Goal: Task Accomplishment & Management: Manage account settings

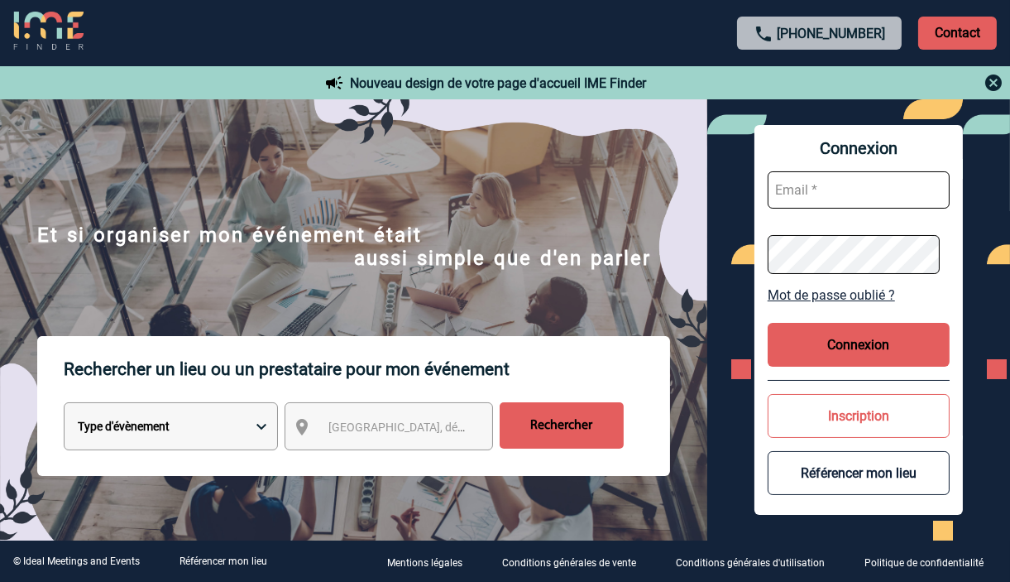
type input "[EMAIL_ADDRESS][DOMAIN_NAME]"
click at [889, 347] on button "Connexion" at bounding box center [859, 345] width 182 height 44
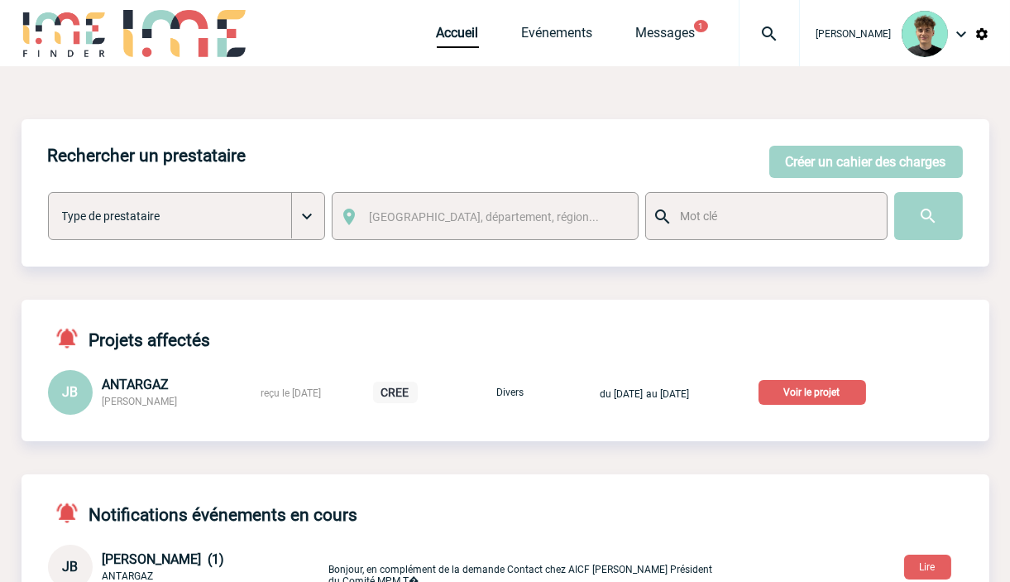
click at [855, 386] on p "Voir le projet" at bounding box center [813, 392] width 108 height 25
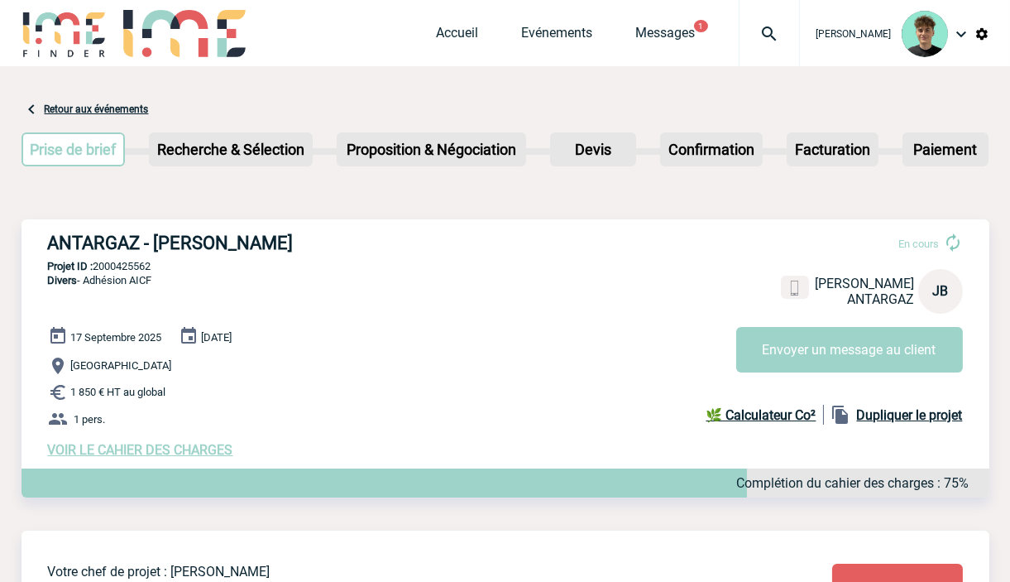
click at [93, 242] on h3 "ANTARGAZ - Jérémy BIDAUT" at bounding box center [296, 242] width 496 height 21
drag, startPoint x: 93, startPoint y: 242, endPoint x: 266, endPoint y: 235, distance: 173.0
click at [266, 235] on h3 "ANTARGAZ - Jérémy BIDAUT" at bounding box center [296, 242] width 496 height 21
copy h3 "ANTARGAZ - [PERSON_NAME]"
click at [120, 265] on p "Projet ID : 2000425562" at bounding box center [506, 266] width 968 height 12
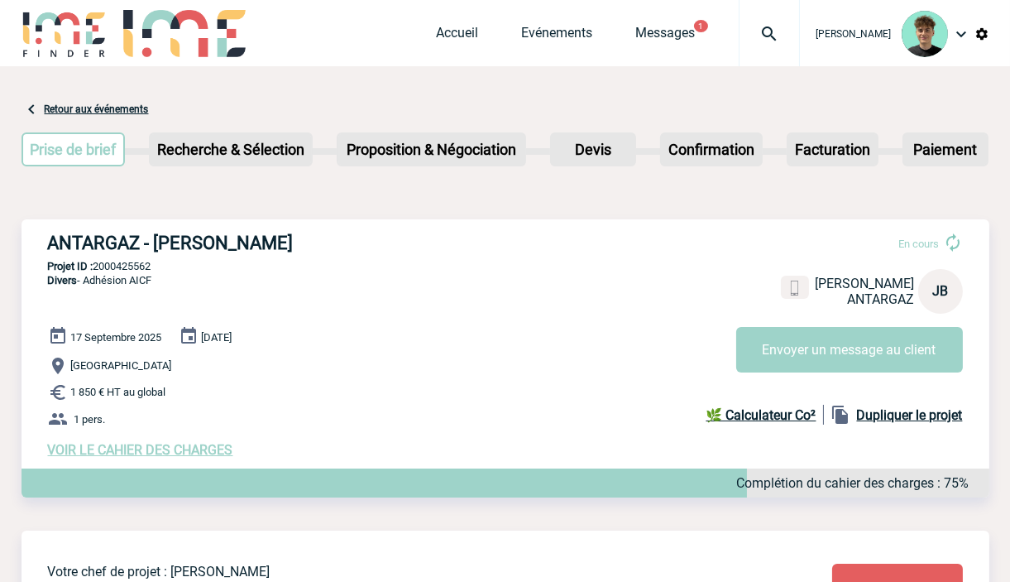
click at [120, 265] on p "Projet ID : 2000425562" at bounding box center [506, 266] width 968 height 12
copy p "2000425562"
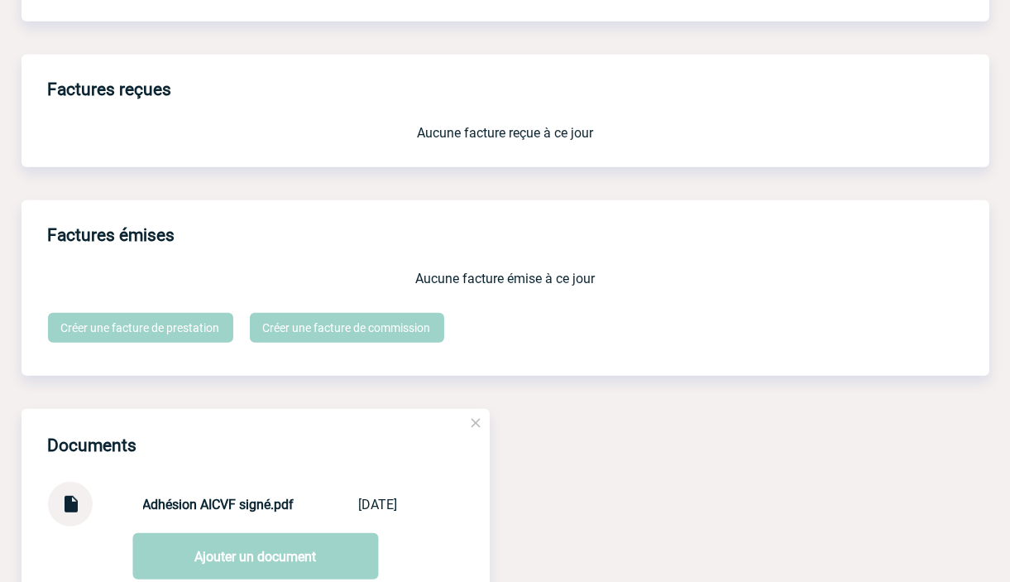
scroll to position [1470, 0]
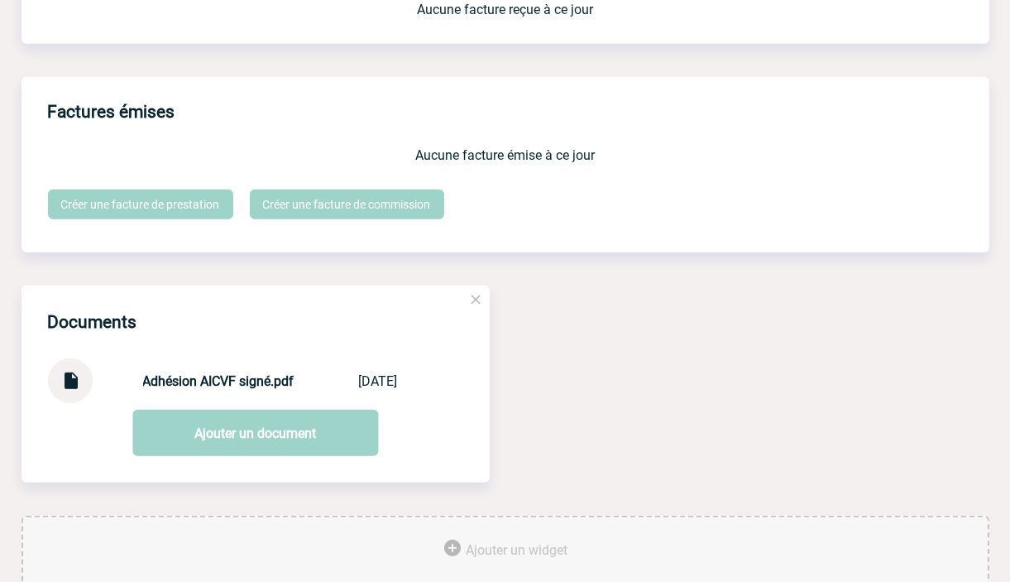
click at [219, 389] on strong "Adhésion AICVF signé.pdf" at bounding box center [218, 381] width 151 height 16
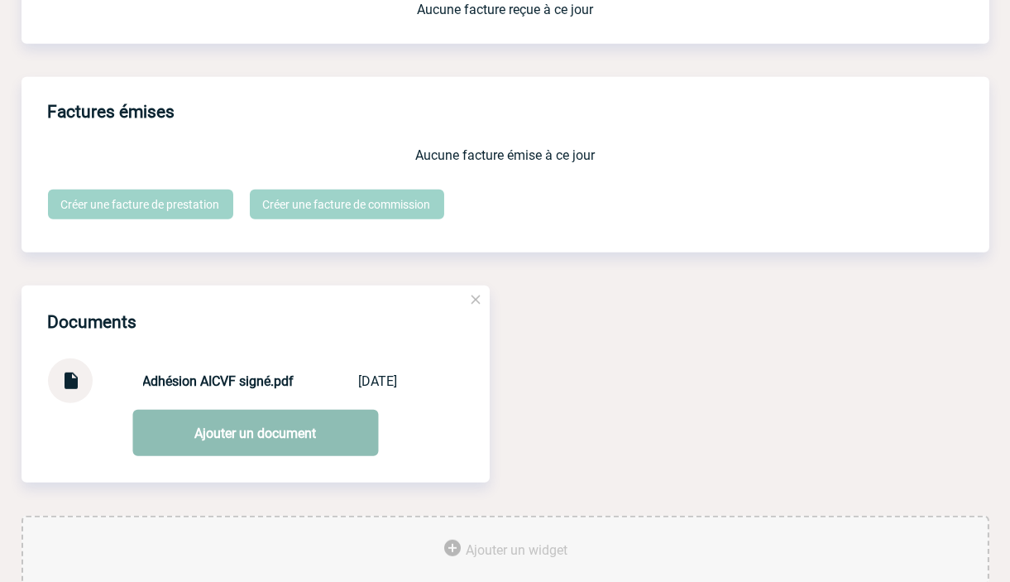
click at [222, 443] on link "Ajouter un document" at bounding box center [255, 433] width 246 height 46
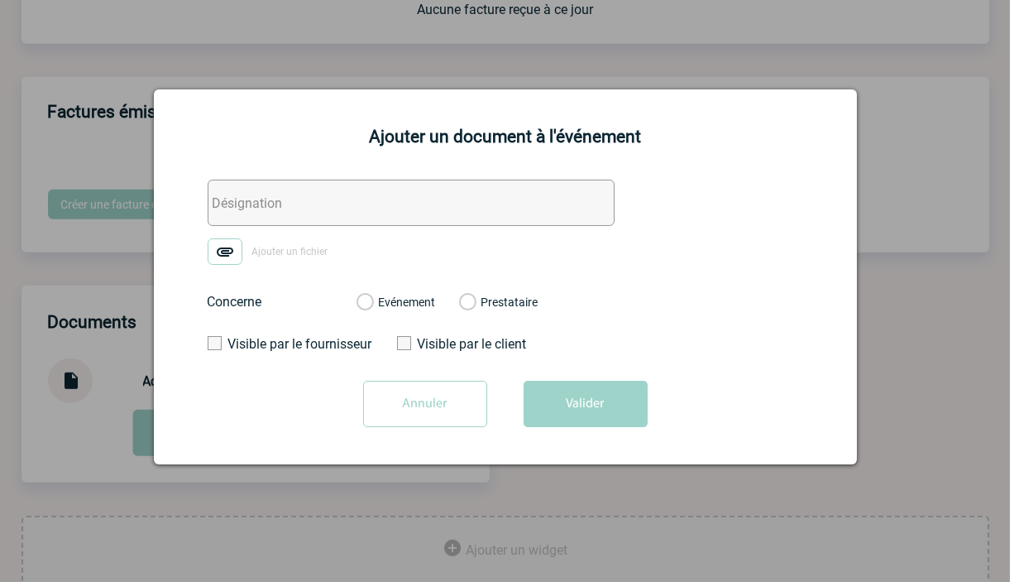
click at [923, 71] on div at bounding box center [505, 291] width 1010 height 582
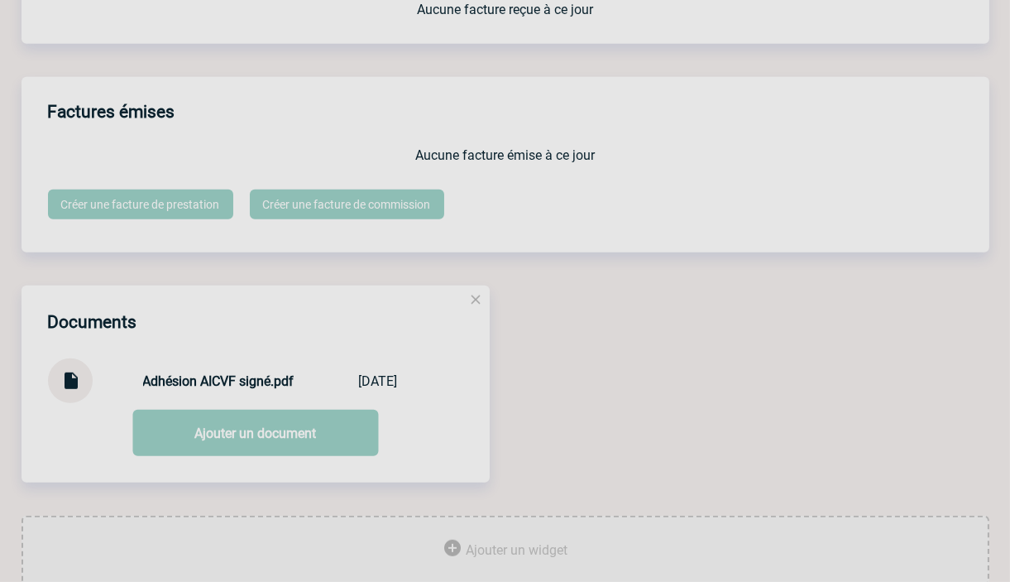
click at [70, 398] on div at bounding box center [505, 291] width 1010 height 582
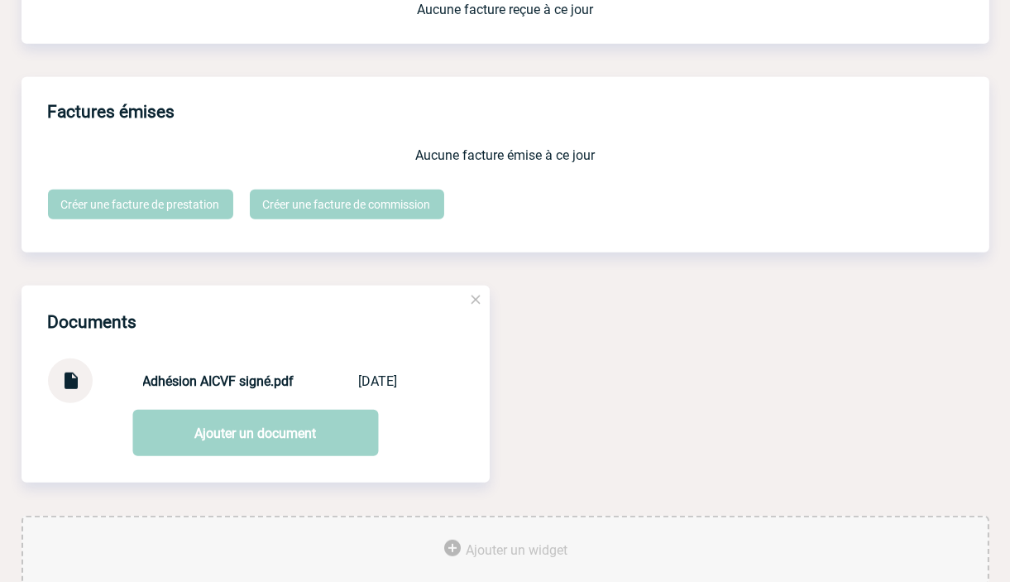
click at [71, 391] on img at bounding box center [71, 374] width 22 height 32
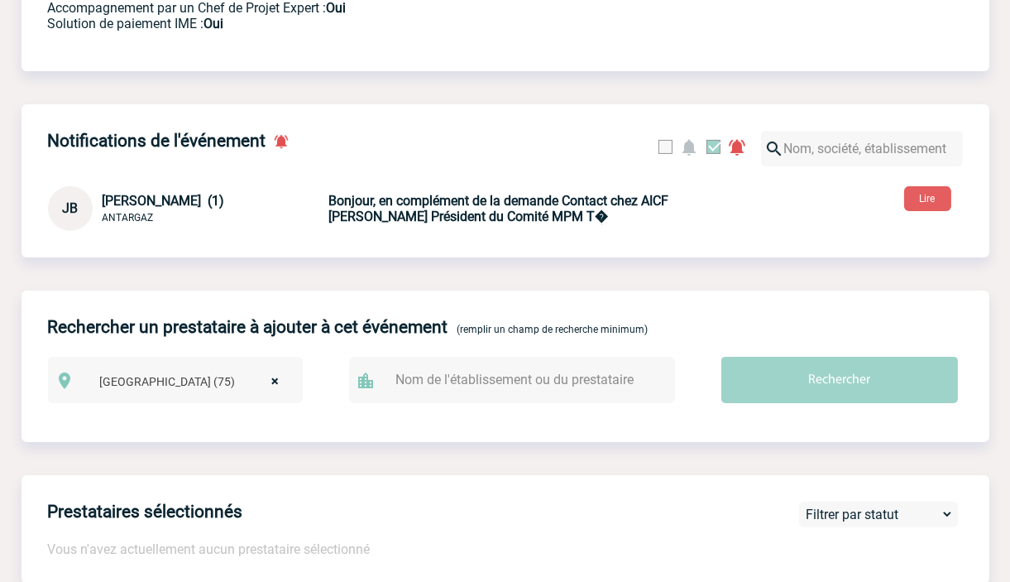
scroll to position [643, 0]
click at [950, 208] on button "Lire" at bounding box center [927, 199] width 47 height 25
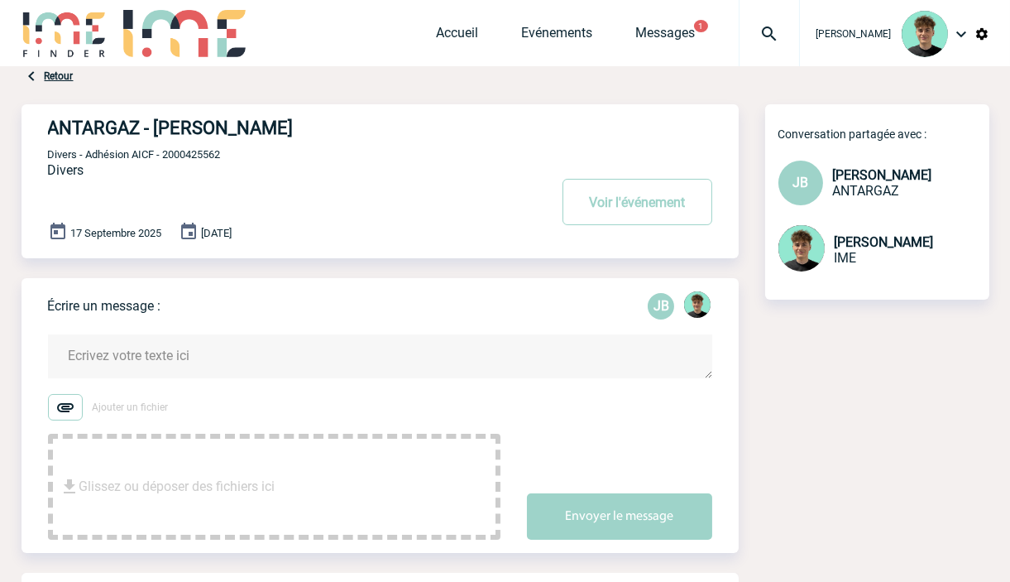
click at [45, 75] on link "Retour" at bounding box center [59, 76] width 29 height 12
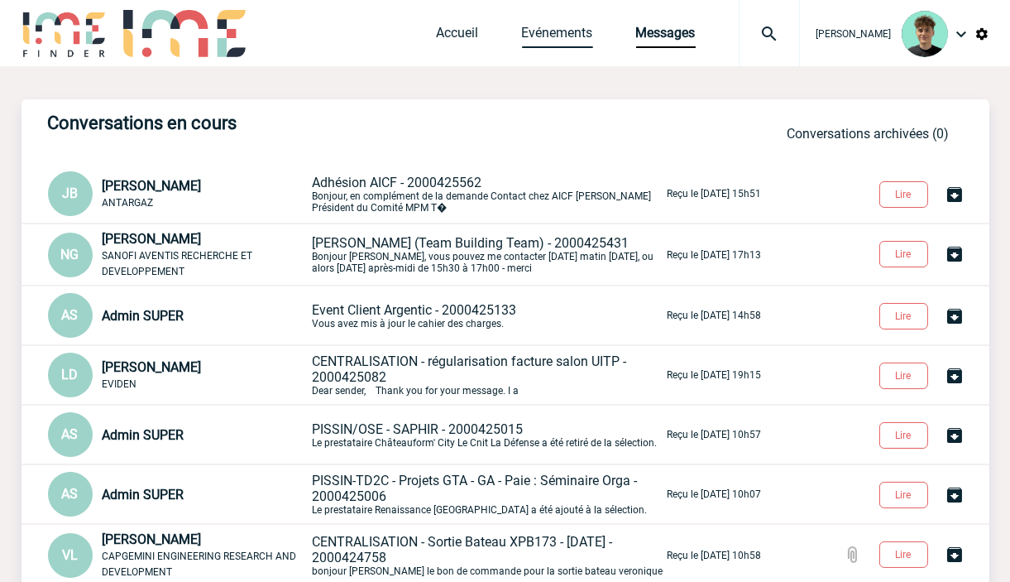
click at [585, 31] on link "Evénements" at bounding box center [557, 36] width 71 height 23
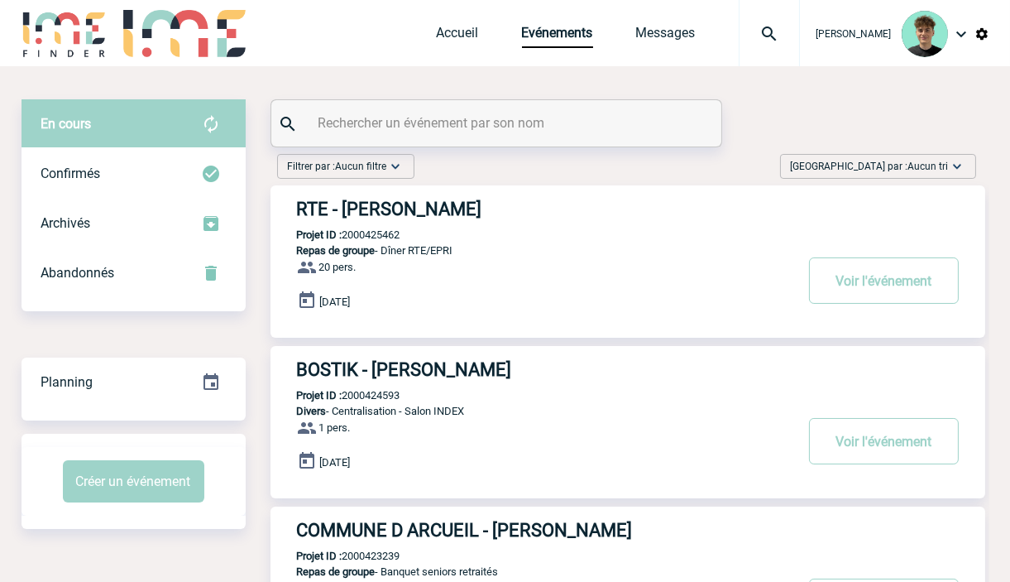
click at [899, 174] on span "Trier par : Aucun tri" at bounding box center [870, 166] width 158 height 17
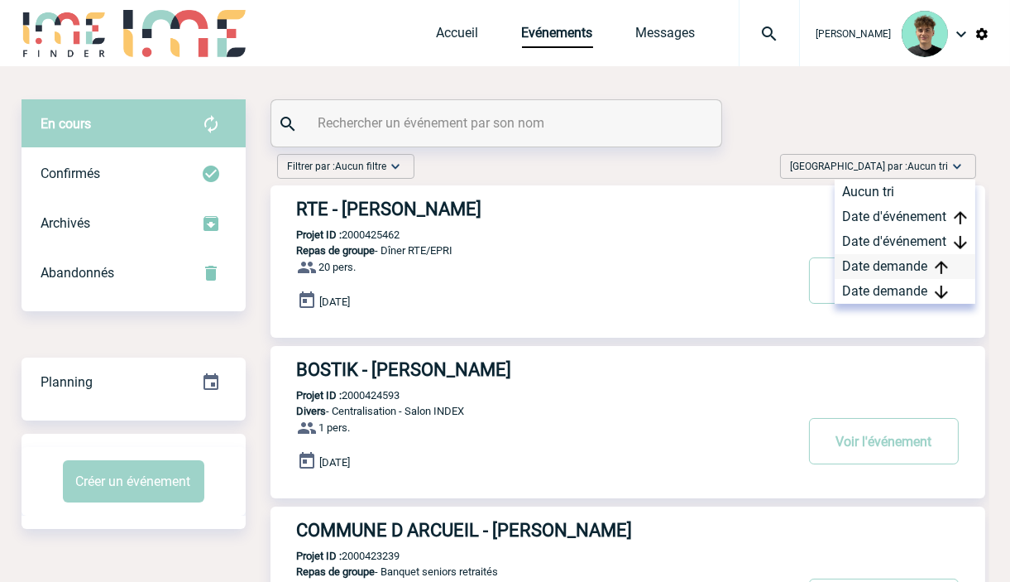
click at [903, 269] on div "Date demande" at bounding box center [905, 266] width 141 height 25
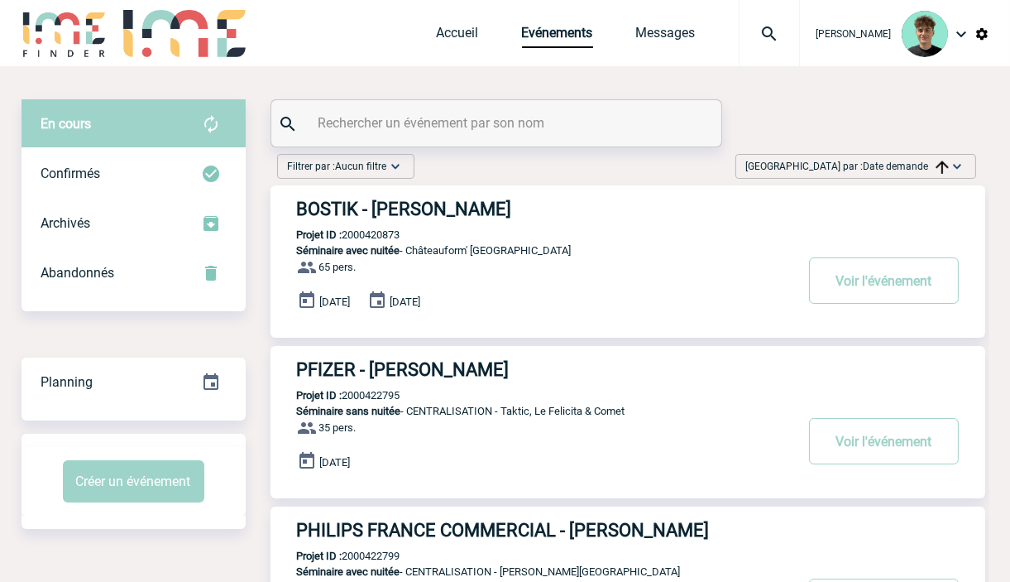
click at [913, 166] on span "Date demande" at bounding box center [906, 167] width 85 height 12
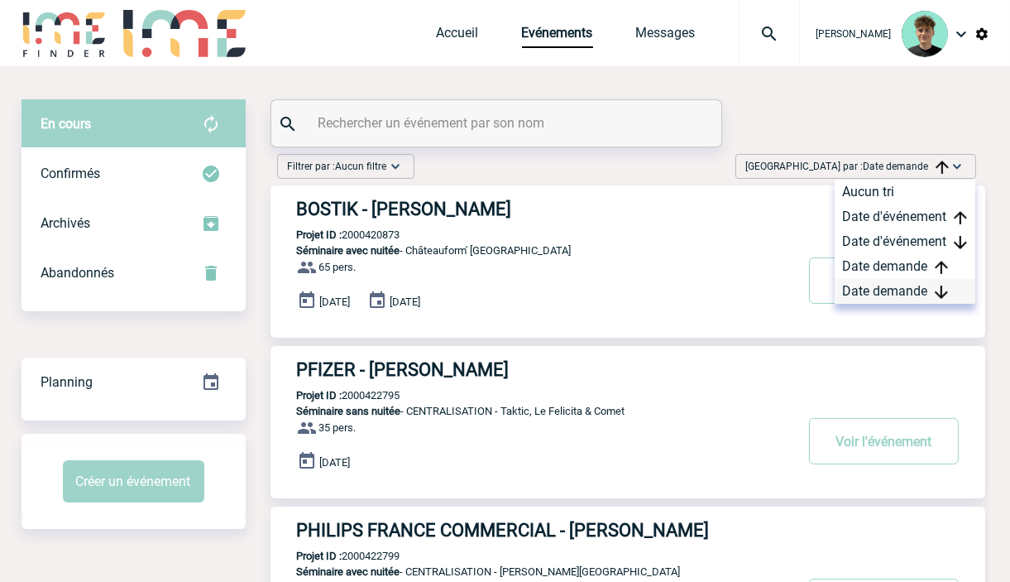
click at [906, 294] on div "Date demande" at bounding box center [905, 291] width 141 height 25
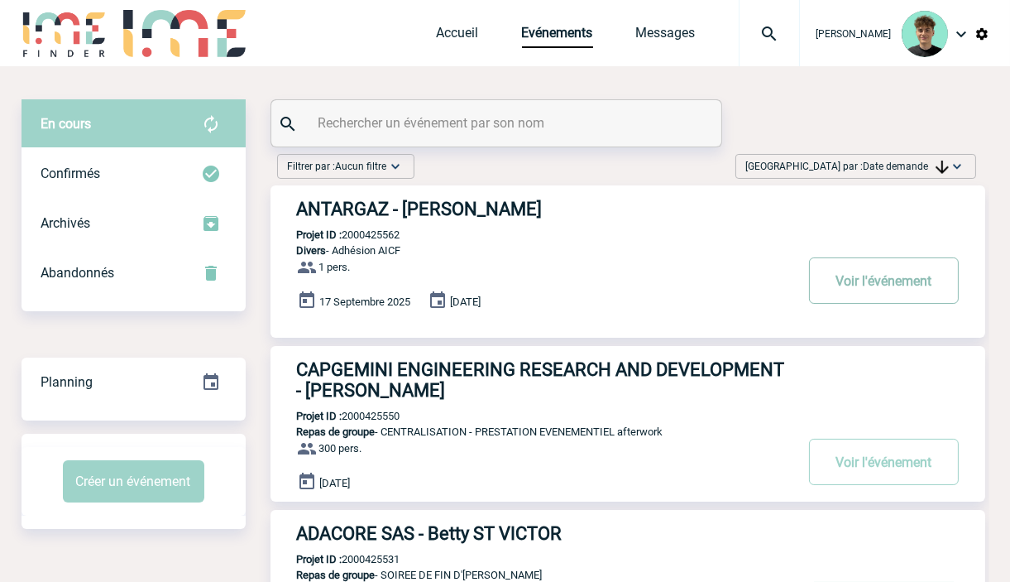
click at [825, 290] on button "Voir l'événement" at bounding box center [884, 280] width 150 height 46
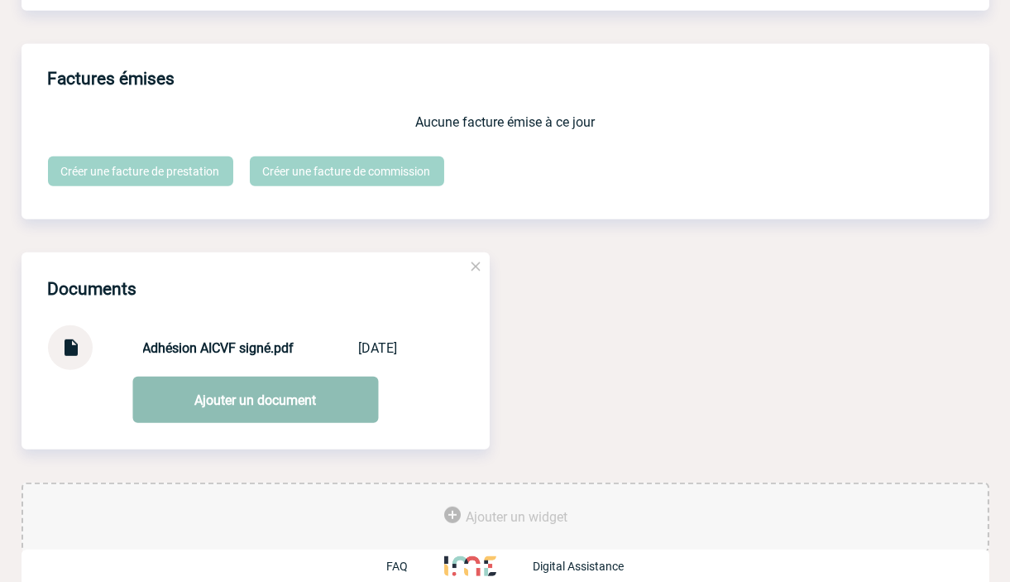
scroll to position [1526, 0]
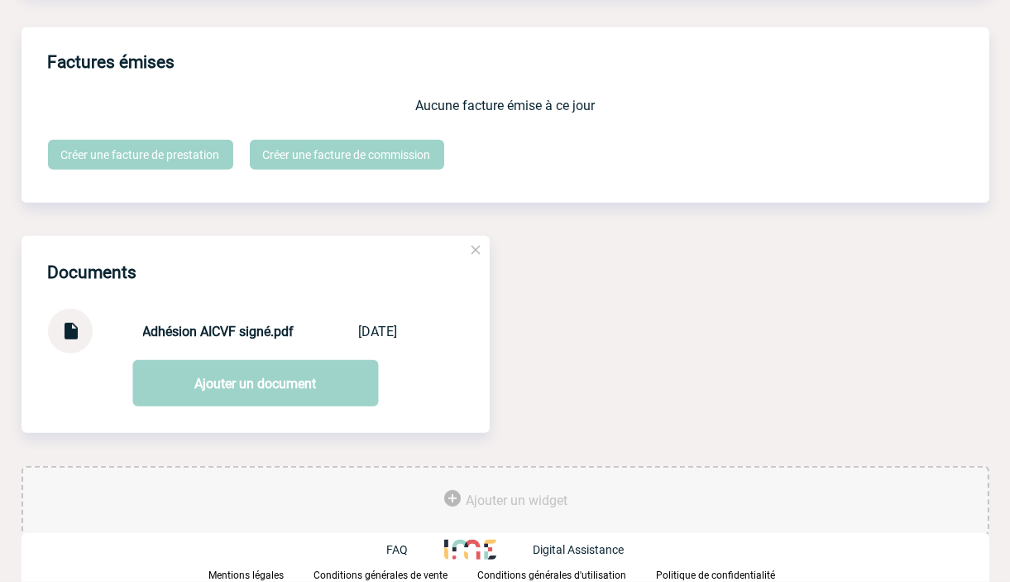
click at [221, 333] on strong "Adhésion AICVF signé.pdf" at bounding box center [218, 332] width 151 height 16
click at [230, 321] on div "Adhésion AICVF signé.pdf Adhésion AICV... [DATE]" at bounding box center [255, 331] width 415 height 45
click at [68, 323] on img at bounding box center [71, 325] width 22 height 32
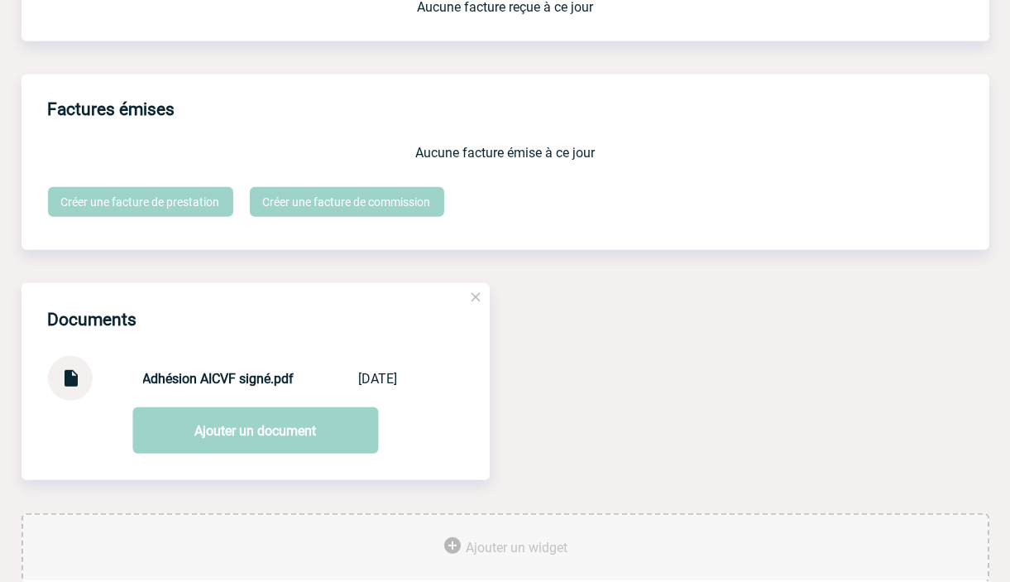
scroll to position [1343, 0]
